Goal: Check status: Check status

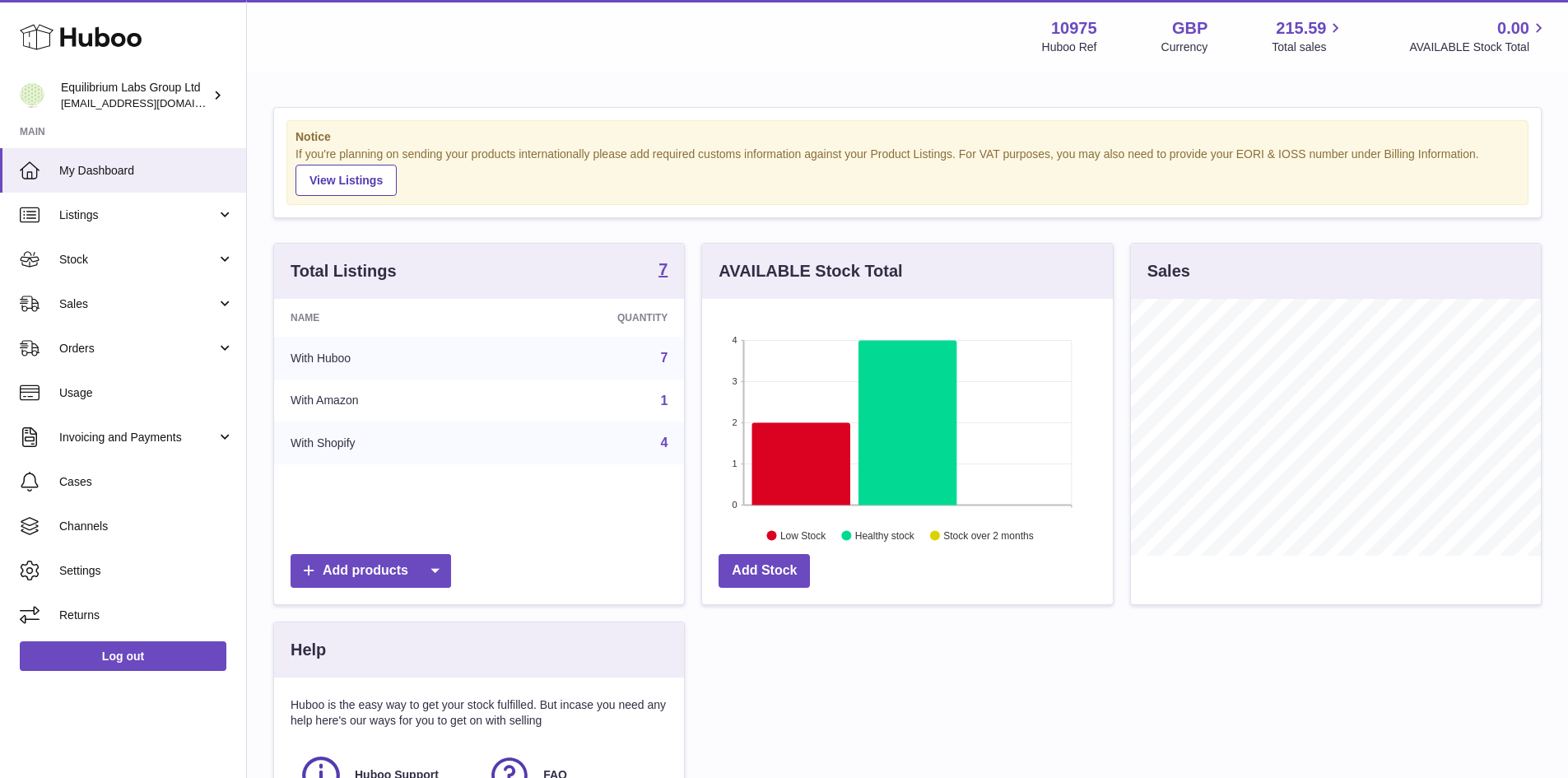
scroll to position [822912, 822600]
click at [119, 312] on link "Sales" at bounding box center [123, 303] width 246 height 44
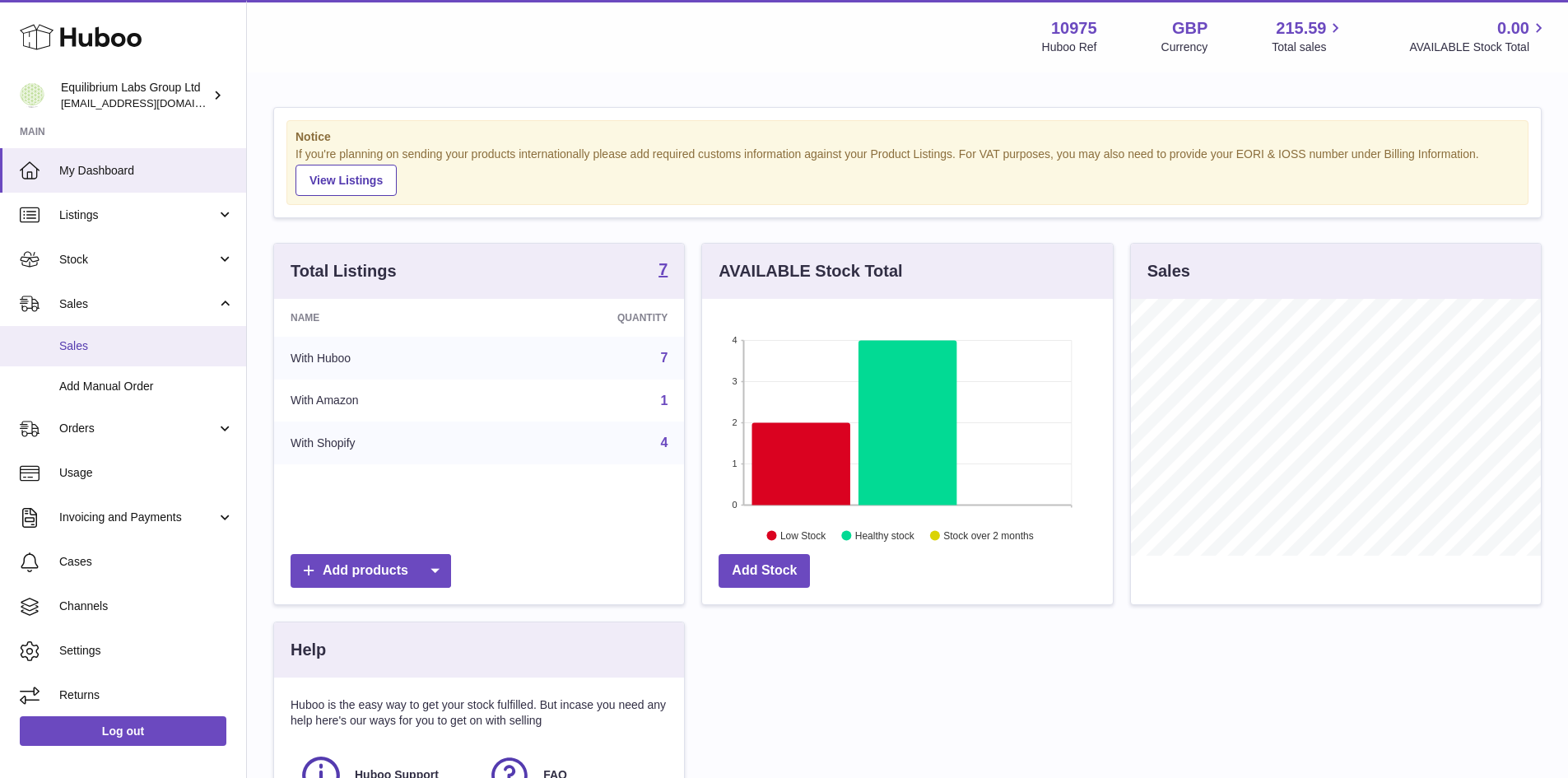
click at [117, 337] on link "Sales" at bounding box center [123, 345] width 246 height 41
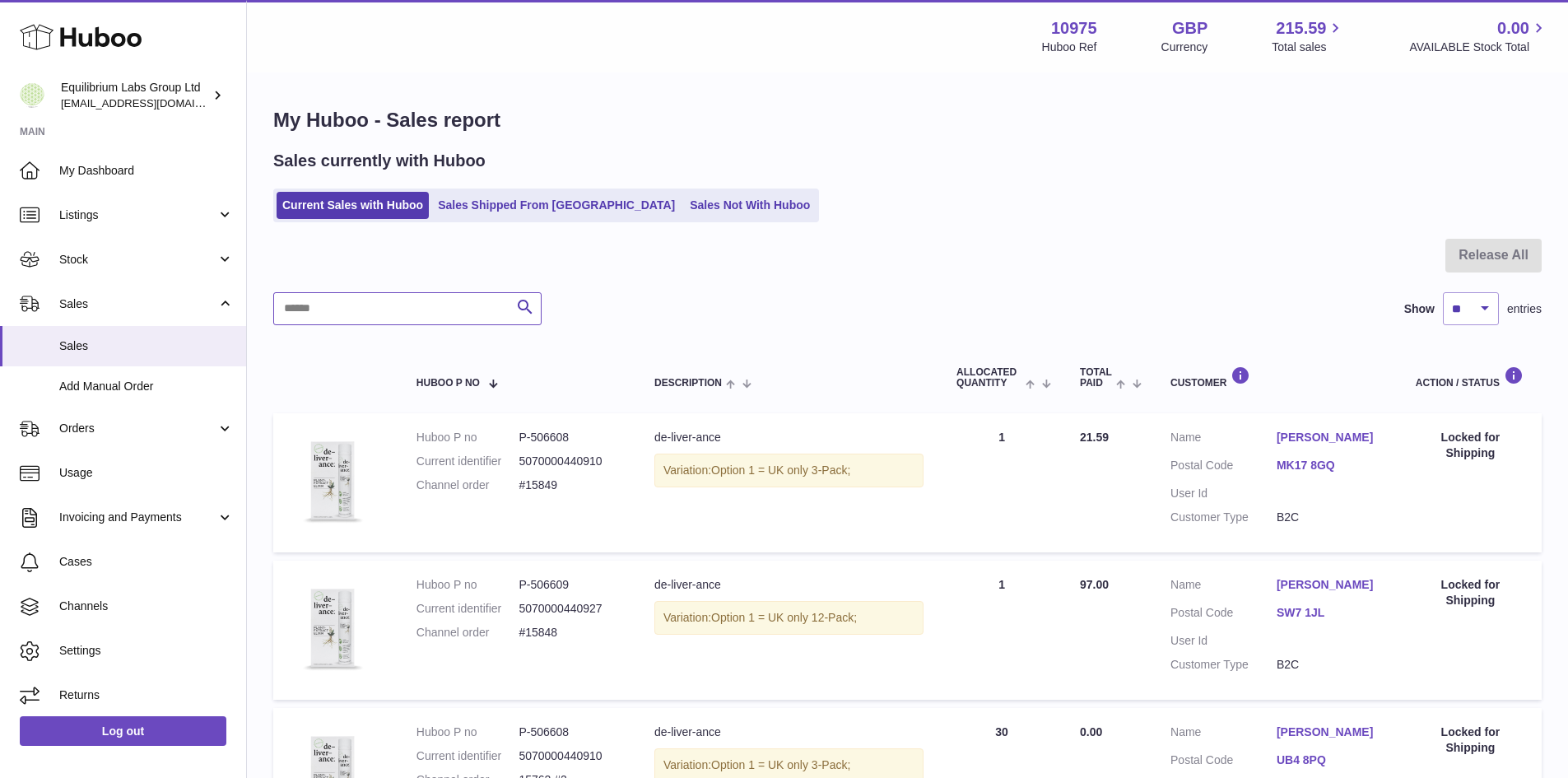
click at [432, 314] on input "text" at bounding box center [408, 309] width 269 height 33
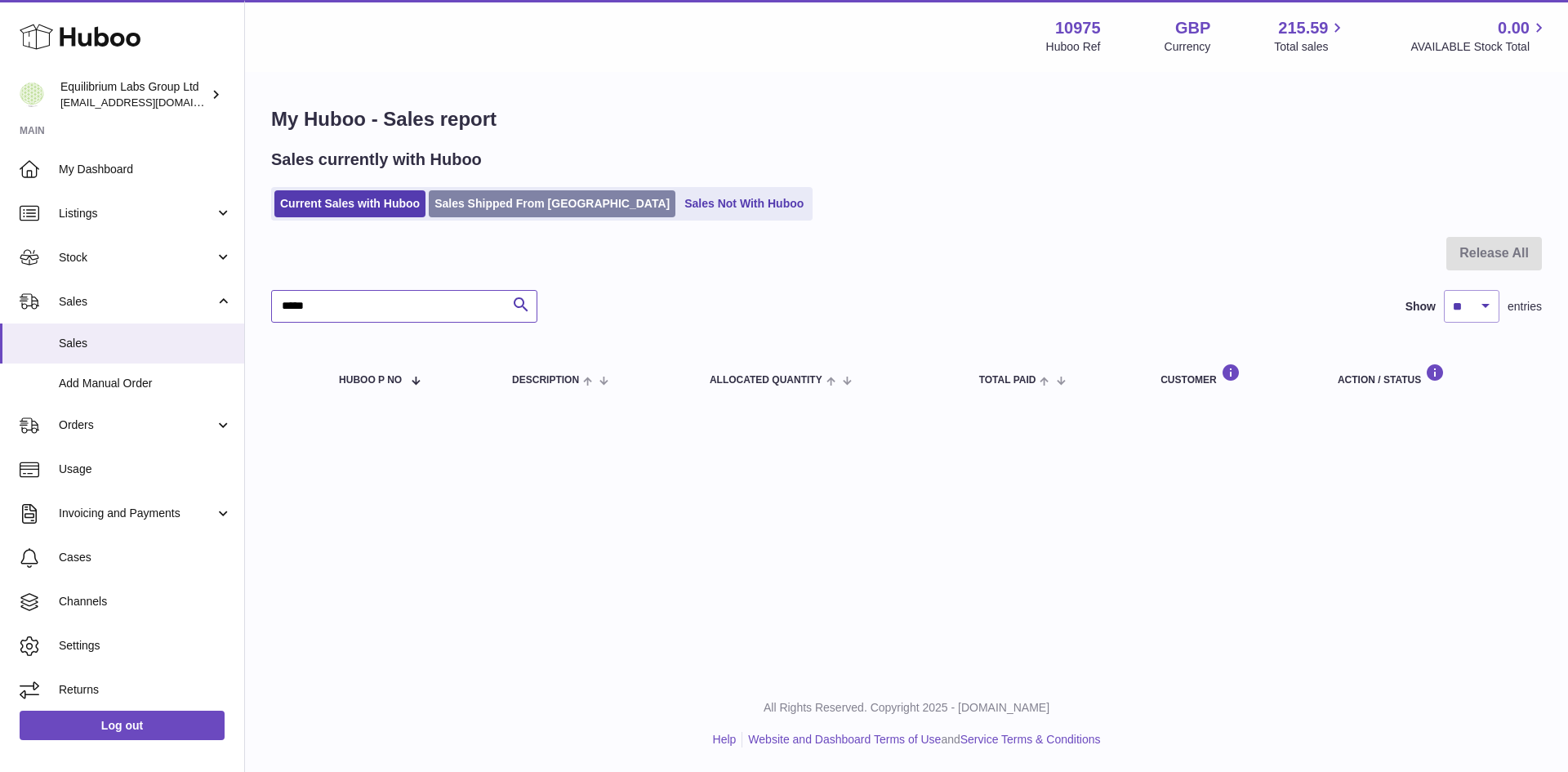
type input "*****"
click at [517, 212] on link "Sales Shipped From [GEOGRAPHIC_DATA]" at bounding box center [552, 204] width 247 height 27
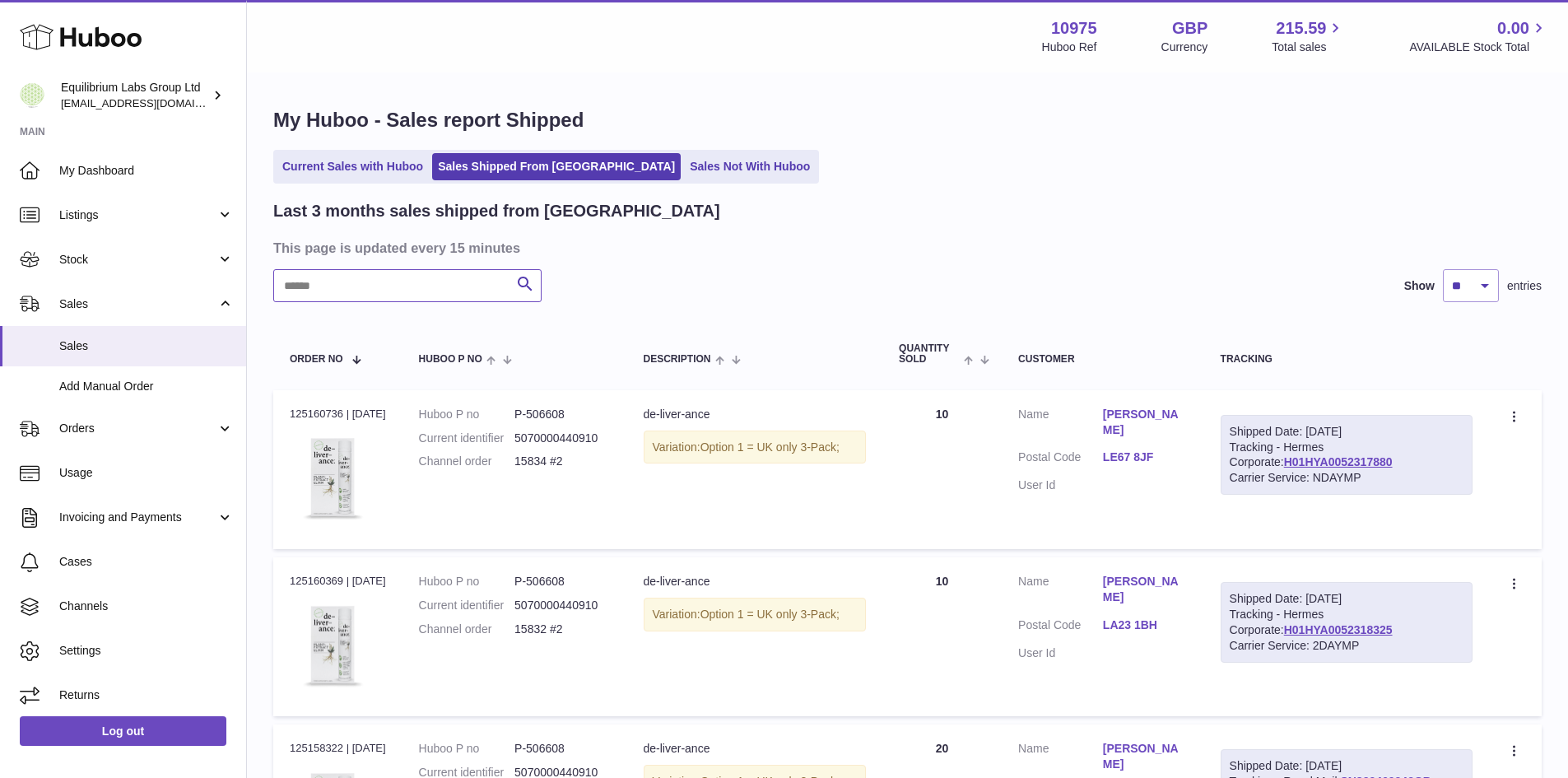
click at [387, 301] on input "text" at bounding box center [408, 285] width 269 height 33
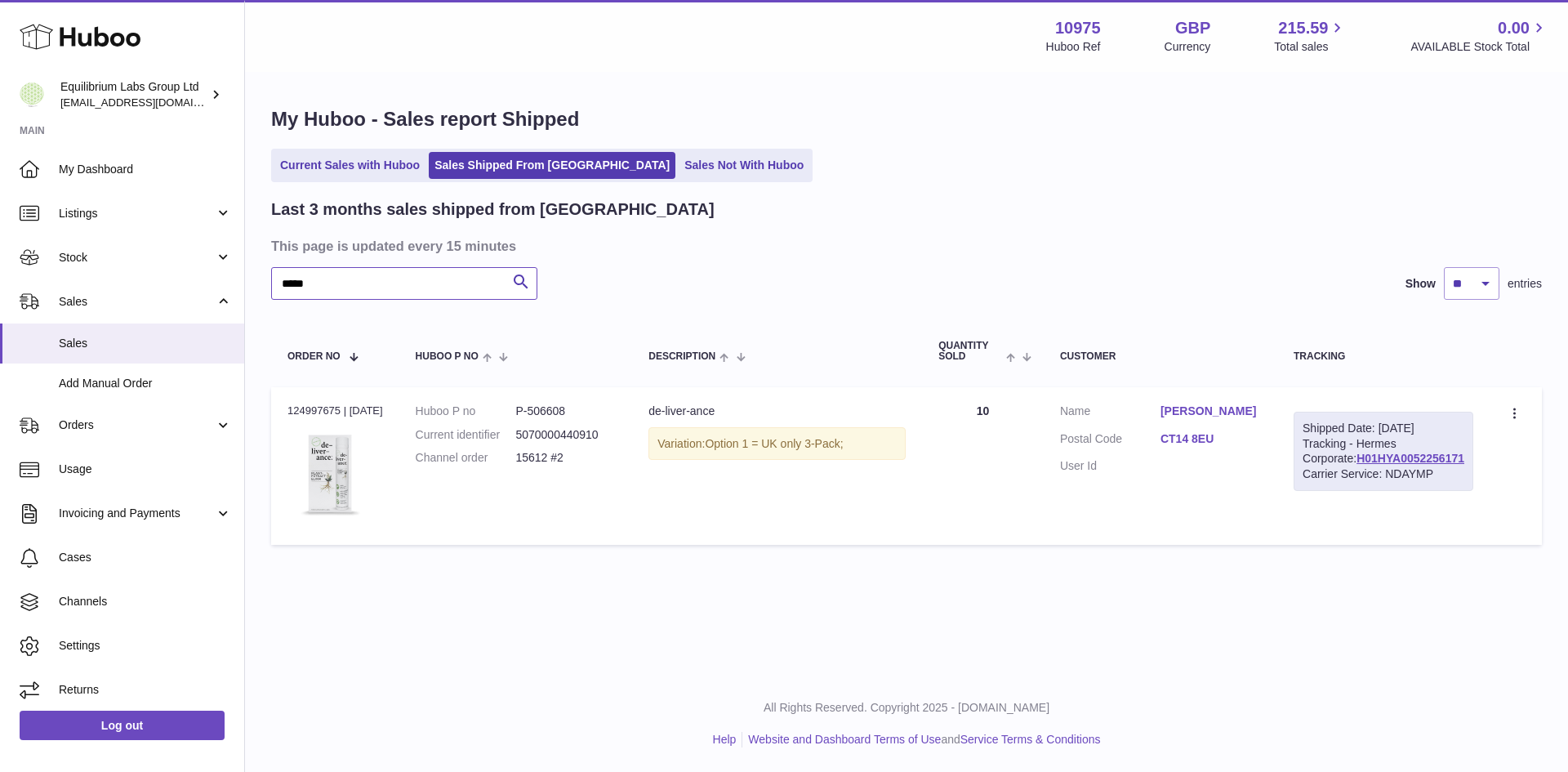
type input "*****"
drag, startPoint x: 1338, startPoint y: 491, endPoint x: 1449, endPoint y: 495, distance: 111.1
click at [1449, 492] on div "Shipped Date: [DATE] Tracking - Hermes Corporate: H01HYA0052256171 Carrier Serv…" at bounding box center [1383, 451] width 179 height 80
copy link "H01HYA0052256171"
